Goal: Task Accomplishment & Management: Use online tool/utility

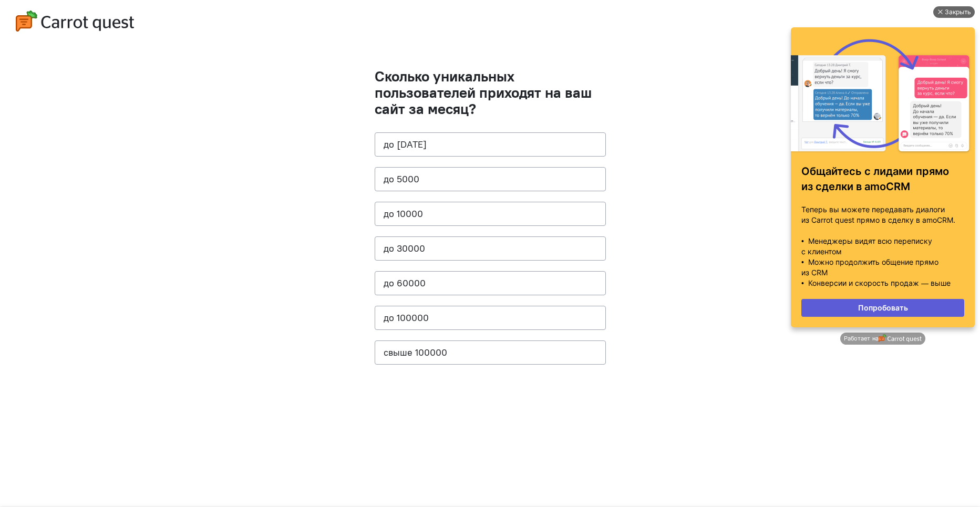
click at [945, 14] on div "Закрыть" at bounding box center [958, 12] width 26 height 12
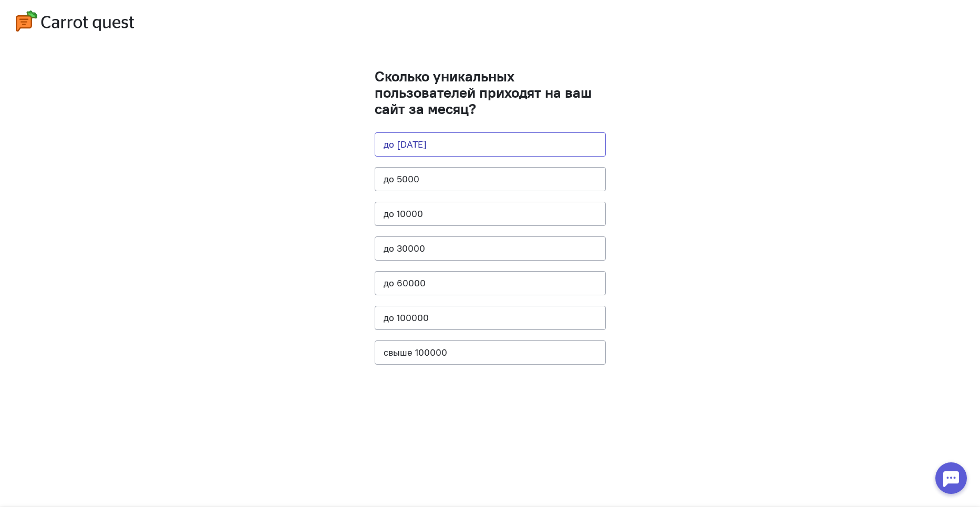
click at [455, 136] on button "до [DATE]" at bounding box center [490, 144] width 231 height 24
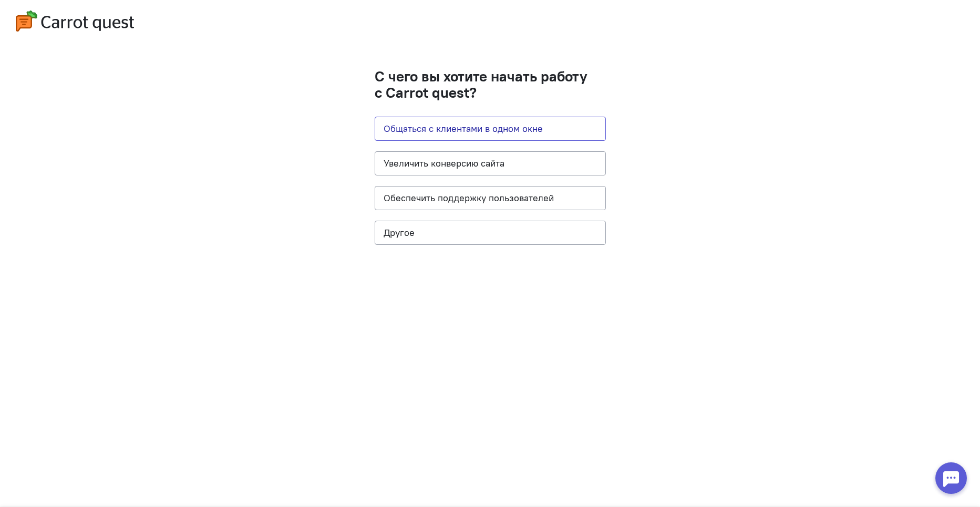
click at [455, 136] on button "Общаться с клиентами в одном окне" at bounding box center [490, 129] width 231 height 24
click at [474, 124] on button "Общаться с клиентами в одном окне" at bounding box center [490, 129] width 231 height 24
click at [451, 202] on button "Обеспечить поддержку пользователей" at bounding box center [490, 198] width 231 height 24
click at [455, 118] on button "Общаться с клиентами в одном окне" at bounding box center [490, 129] width 231 height 24
click at [443, 232] on button "Другое" at bounding box center [490, 233] width 231 height 24
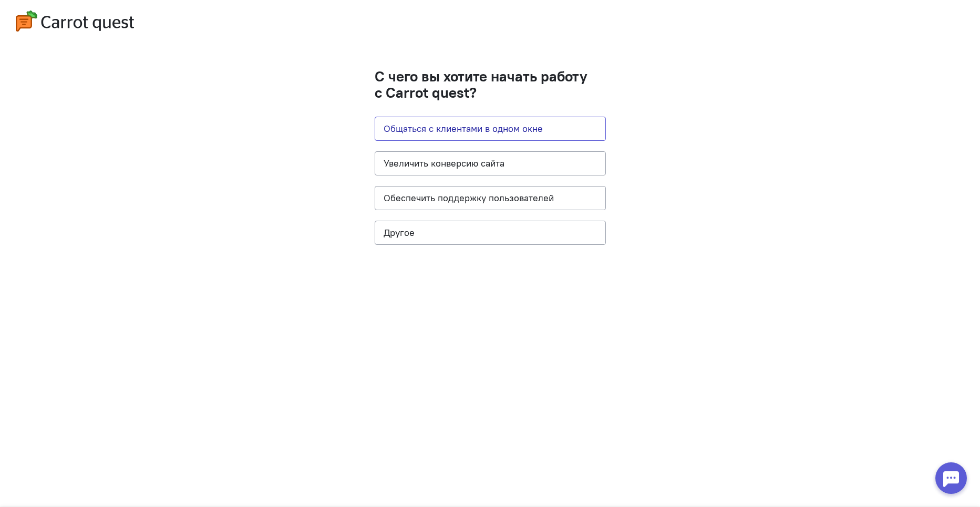
click at [435, 118] on button "Общаться с клиентами в одном окне" at bounding box center [490, 129] width 231 height 24
click at [450, 124] on button "Общаться с клиентами в одном окне" at bounding box center [490, 129] width 231 height 24
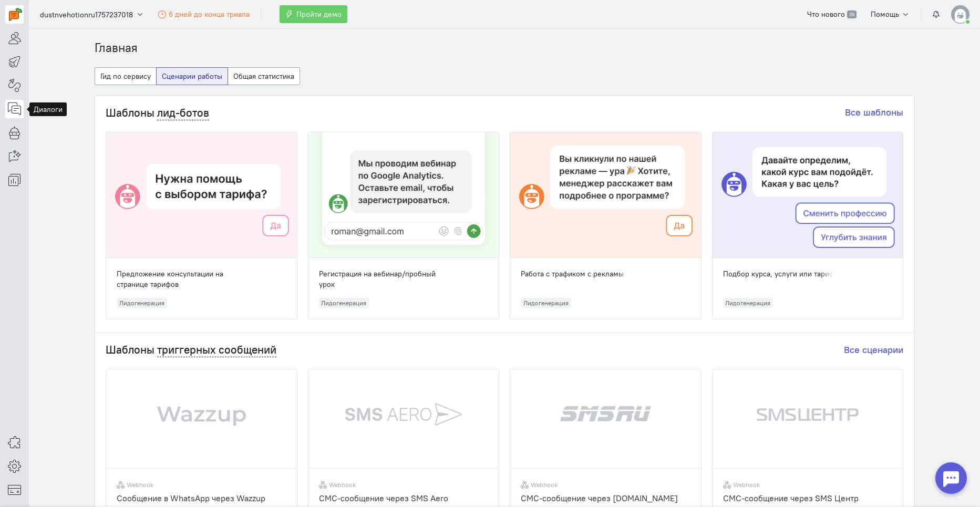
click at [17, 104] on icon at bounding box center [14, 108] width 13 height 13
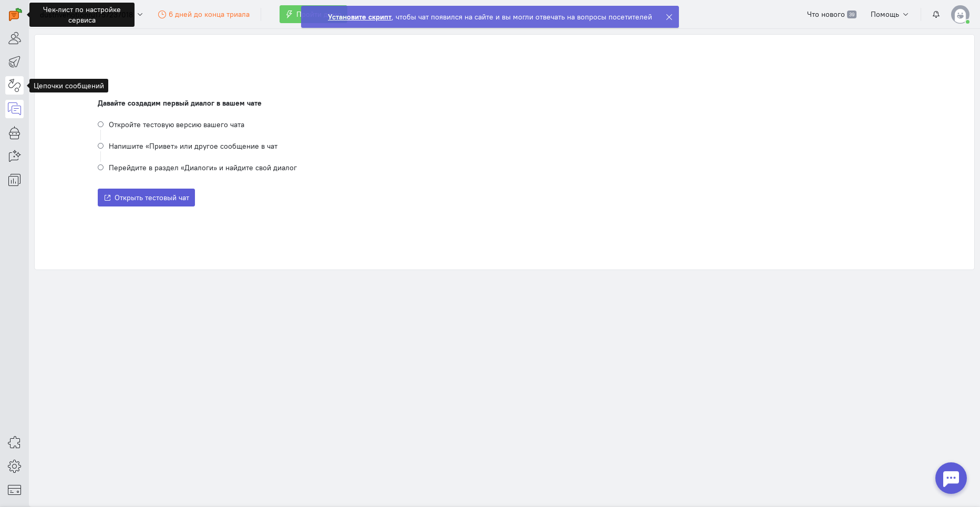
click at [17, 85] on icon at bounding box center [14, 85] width 13 height 13
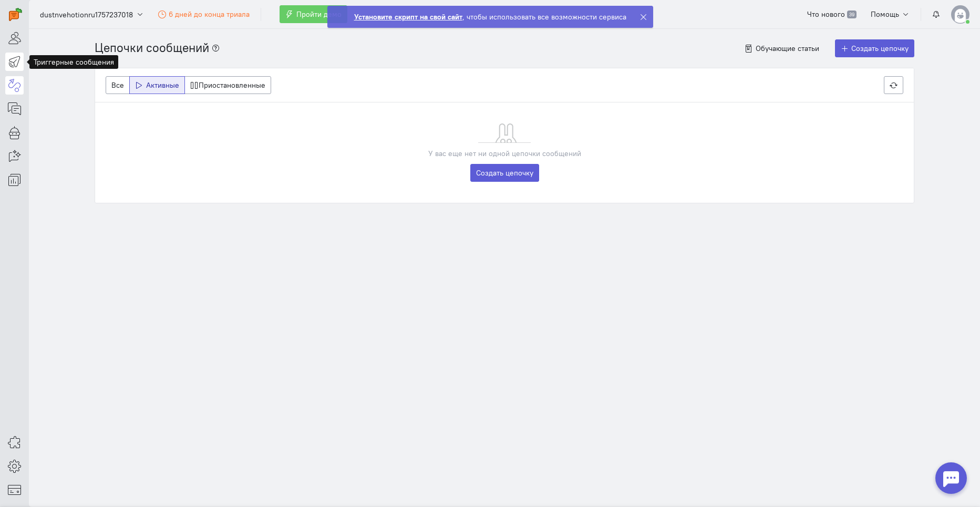
click at [12, 63] on icon at bounding box center [14, 61] width 13 height 13
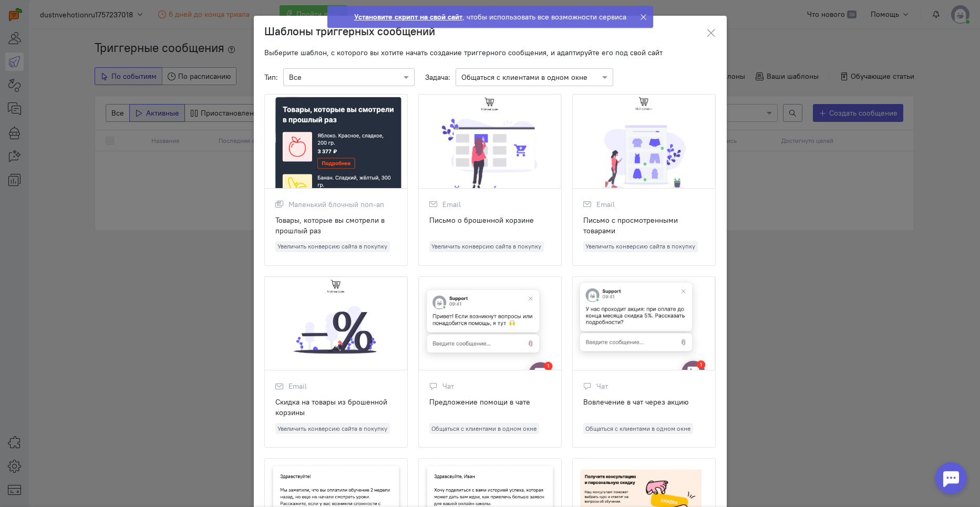
click at [937, 76] on ngb-modal-window "Шаблоны триггерных сообщений Выберите шаблон, с которого вы хотите начать созда…" at bounding box center [490, 253] width 980 height 507
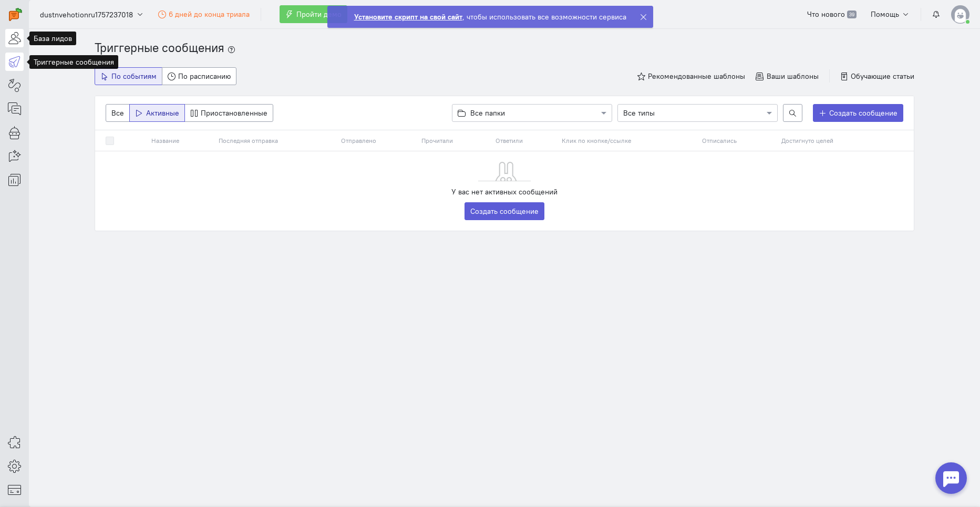
click at [19, 40] on icon at bounding box center [14, 38] width 13 height 13
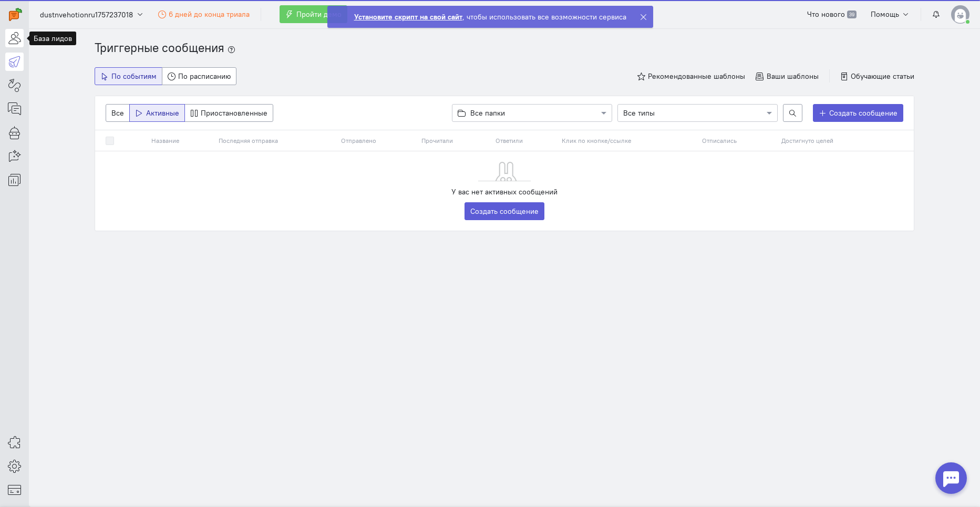
click at [19, 40] on icon at bounding box center [14, 38] width 13 height 13
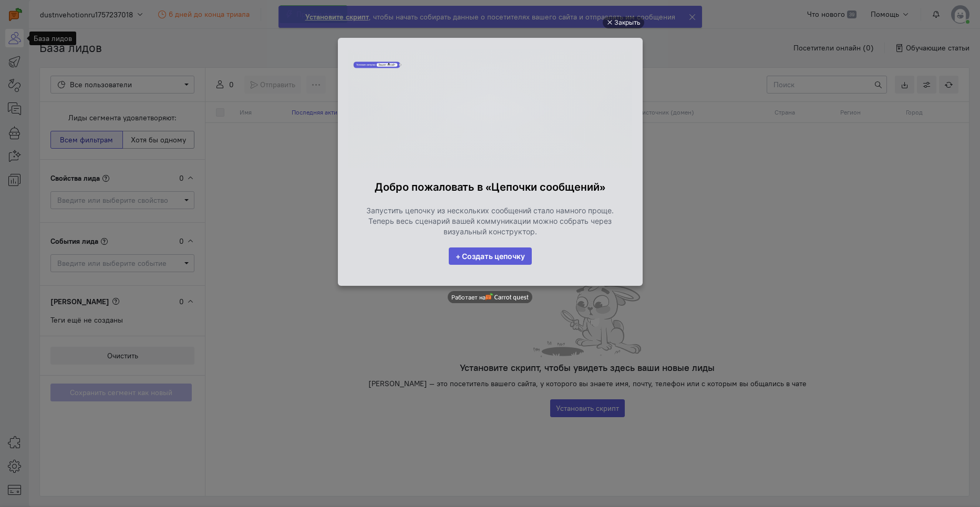
click at [834, 90] on ul "Закрыть Добро пожаловать в «Цепочки сообщений» Запустить цепочку из нескольких …" at bounding box center [490, 254] width 980 height 507
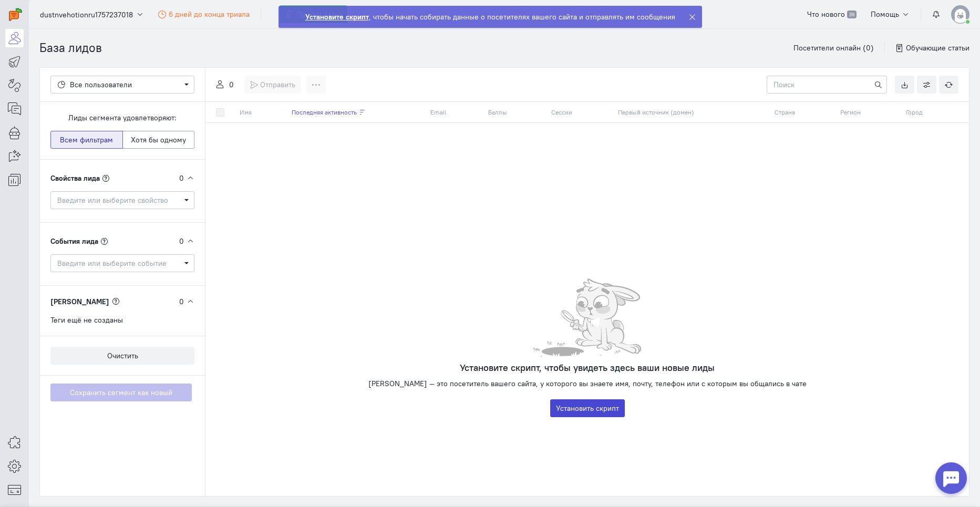
click at [575, 407] on button "Установить скрипт" at bounding box center [587, 408] width 75 height 18
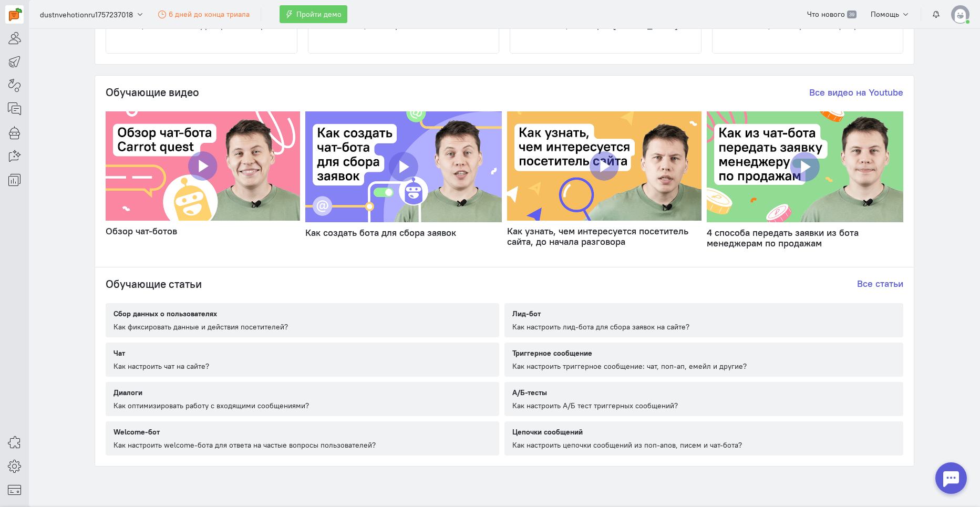
scroll to position [315, 0]
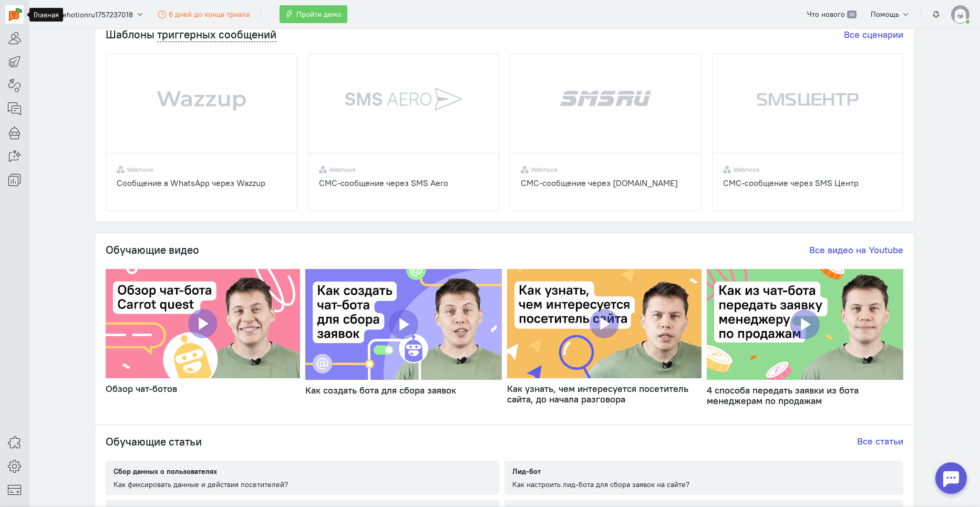
click at [17, 15] on img at bounding box center [15, 14] width 13 height 13
